Goal: Use online tool/utility: Utilize a website feature to perform a specific function

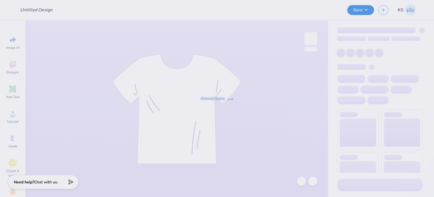
type input "Absolute [US_STATE]"
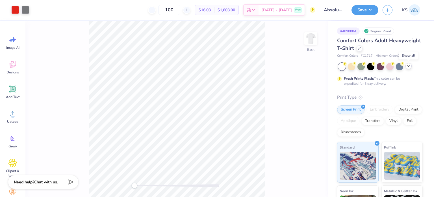
click at [409, 65] on icon at bounding box center [409, 66] width 5 height 5
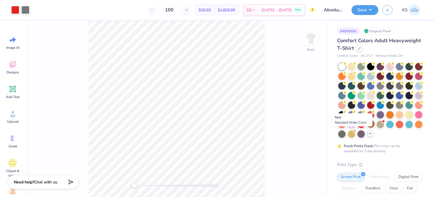
click at [367, 127] on div at bounding box center [370, 123] width 7 height 7
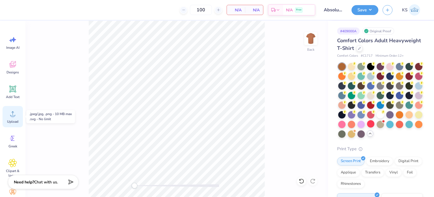
click at [15, 113] on icon at bounding box center [12, 113] width 8 height 8
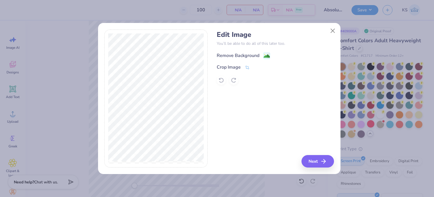
click at [256, 55] on div "Remove Background" at bounding box center [238, 55] width 43 height 7
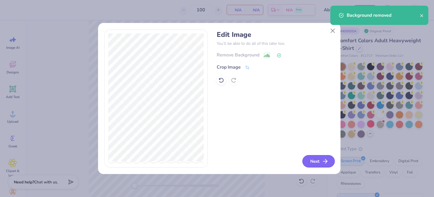
click at [310, 158] on button "Next" at bounding box center [319, 161] width 33 height 12
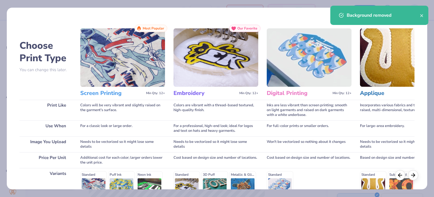
scroll to position [85, 0]
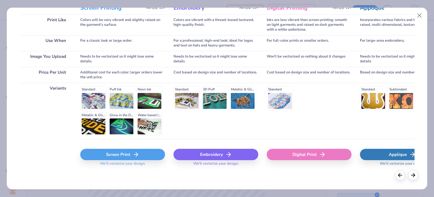
click at [135, 152] on icon at bounding box center [136, 154] width 7 height 7
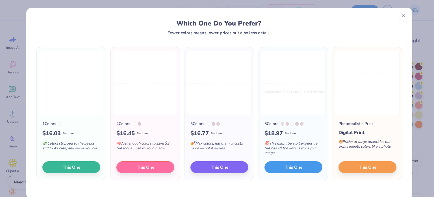
click at [279, 162] on button "This One" at bounding box center [294, 167] width 58 height 12
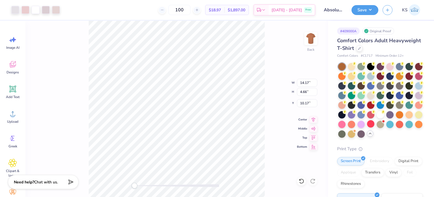
drag, startPoint x: 175, startPoint y: 115, endPoint x: 174, endPoint y: 82, distance: 33.1
click at [174, 82] on div at bounding box center [217, 98] width 434 height 197
click at [309, 81] on input "12.79" at bounding box center [307, 83] width 20 height 8
type input "12"
click at [307, 93] on input "4.21" at bounding box center [307, 92] width 20 height 8
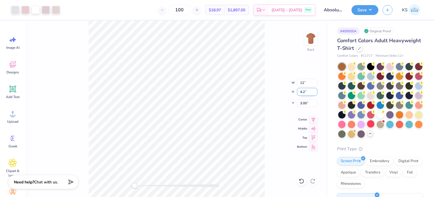
type input "4"
type input "3.96"
click at [281, 100] on div "Back W 12 12 " H 3.96 3.96 " Y 3.00 3.00 " Center Middle Top Bottom" at bounding box center [176, 109] width 303 height 176
drag, startPoint x: 192, startPoint y: 8, endPoint x: 179, endPoint y: 7, distance: 12.8
click at [179, 7] on input "100" at bounding box center [180, 10] width 22 height 10
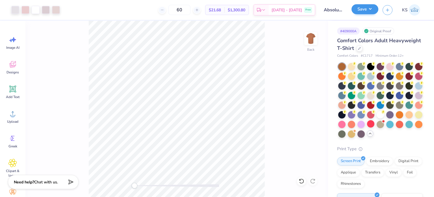
type input "60"
click at [365, 10] on button "Save" at bounding box center [365, 9] width 27 height 10
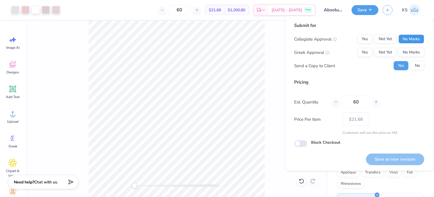
click at [415, 38] on button "No Marks" at bounding box center [412, 39] width 26 height 9
click at [413, 50] on button "No Marks" at bounding box center [412, 52] width 26 height 9
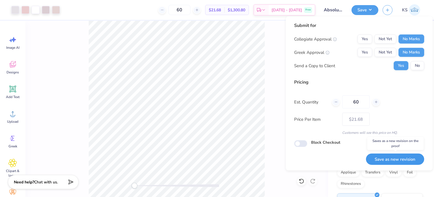
click at [397, 159] on button "Save as new revision" at bounding box center [395, 159] width 58 height 12
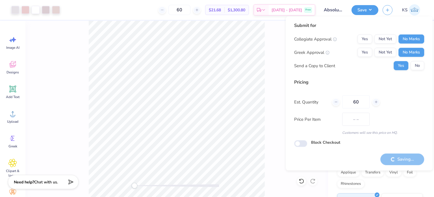
type input "$21.68"
